Goal: Task Accomplishment & Management: Manage account settings

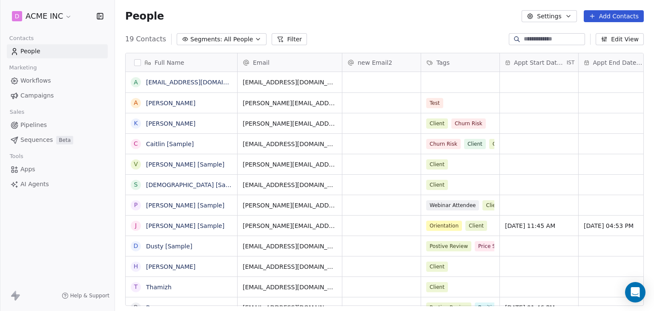
scroll to position [266, 532]
click at [60, 17] on html "D ACME INC Contacts People Marketing Workflows Campaigns Sales Pipelines Sequen…" at bounding box center [327, 155] width 654 height 311
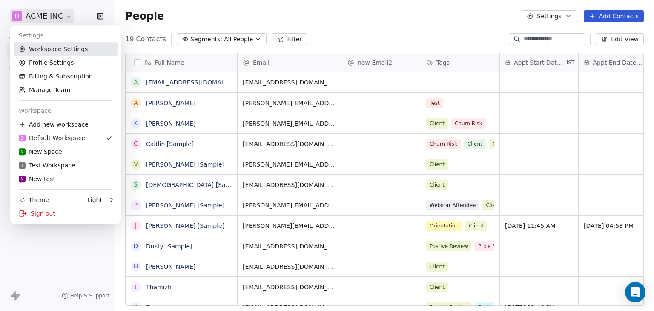
click at [54, 43] on link "Workspace Settings" at bounding box center [66, 49] width 104 height 14
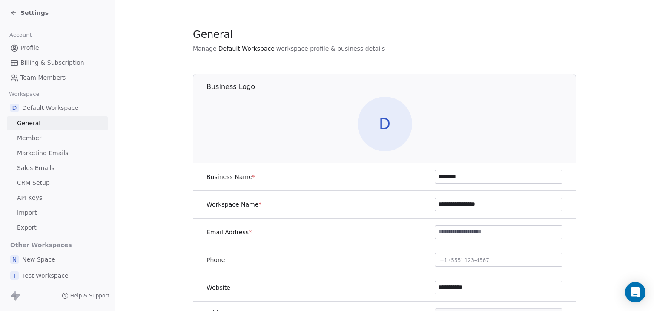
click at [48, 152] on span "Marketing Emails" at bounding box center [42, 153] width 51 height 9
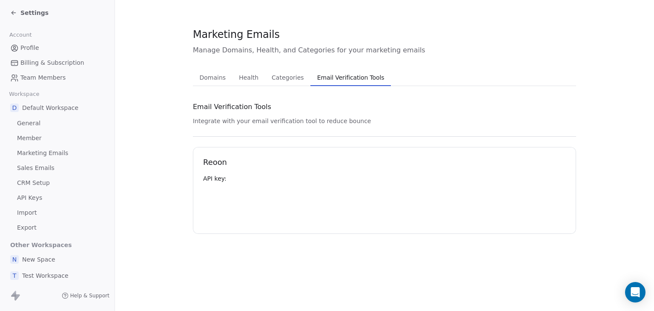
click at [342, 79] on span "Email Verification Tools" at bounding box center [351, 78] width 74 height 12
